Goal: Navigation & Orientation: Find specific page/section

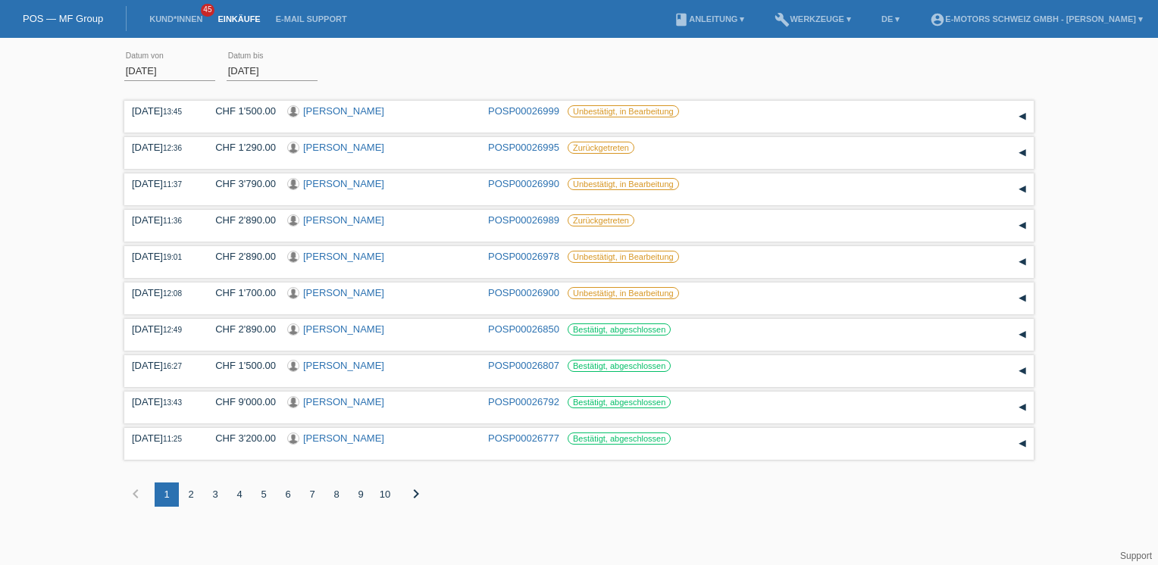
click at [197, 496] on div "2" at bounding box center [191, 495] width 24 height 24
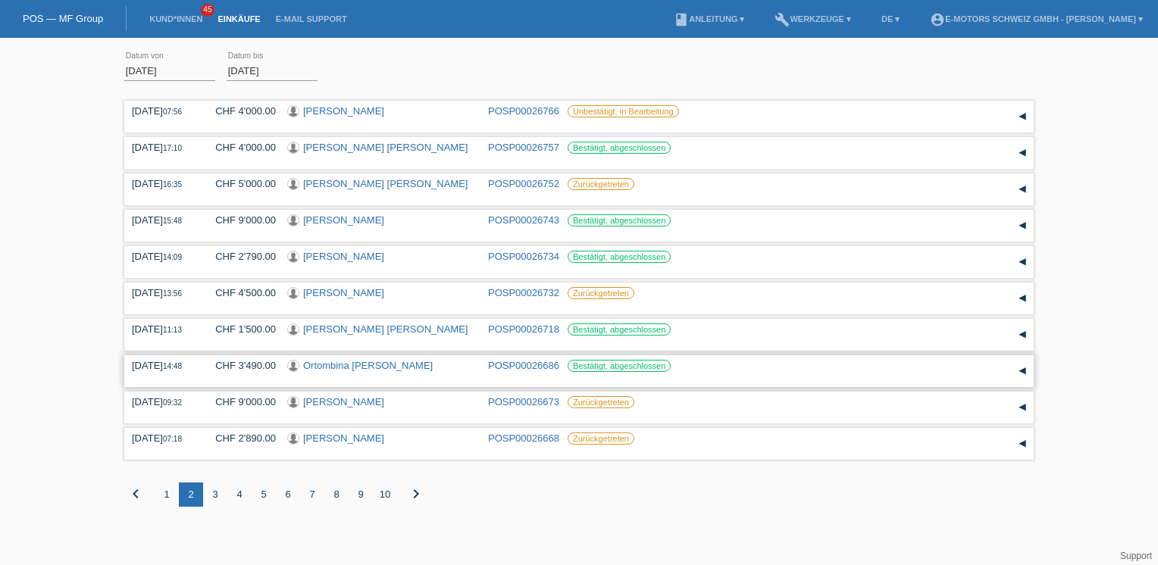
click at [336, 365] on link "Ortombina [PERSON_NAME]" at bounding box center [368, 365] width 130 height 11
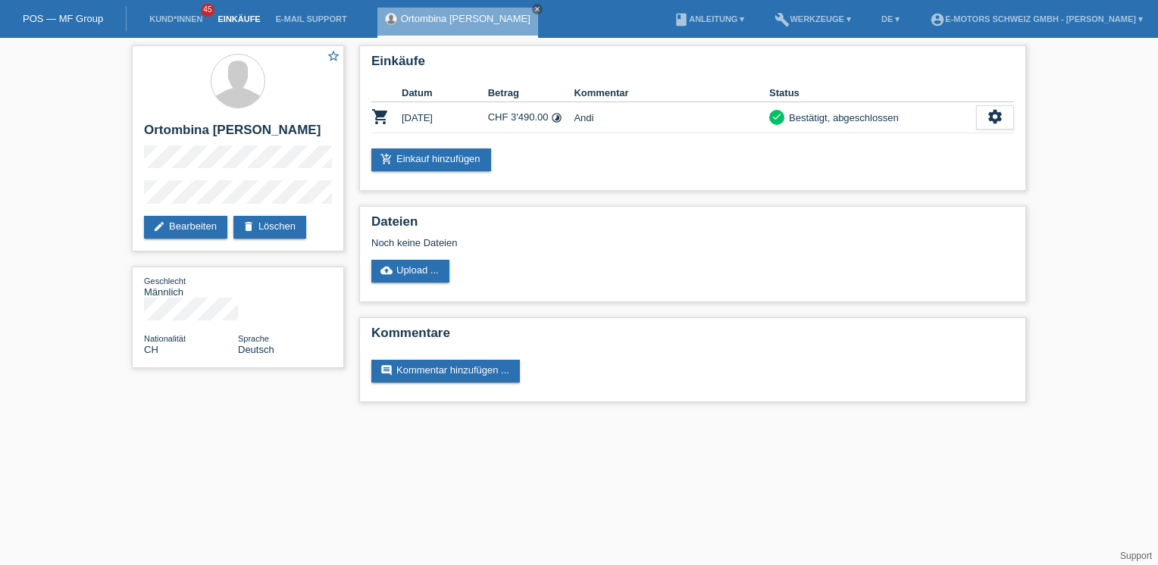
click at [236, 17] on link "Einkäufe" at bounding box center [239, 18] width 58 height 9
